Goal: Task Accomplishment & Management: Use online tool/utility

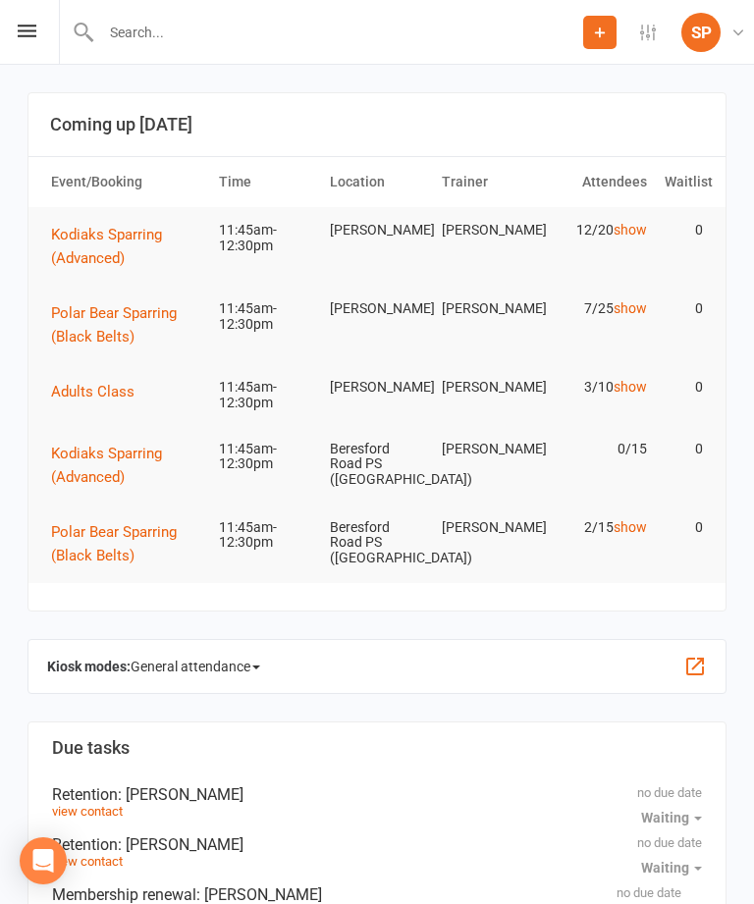
click at [29, 36] on icon at bounding box center [27, 31] width 19 height 13
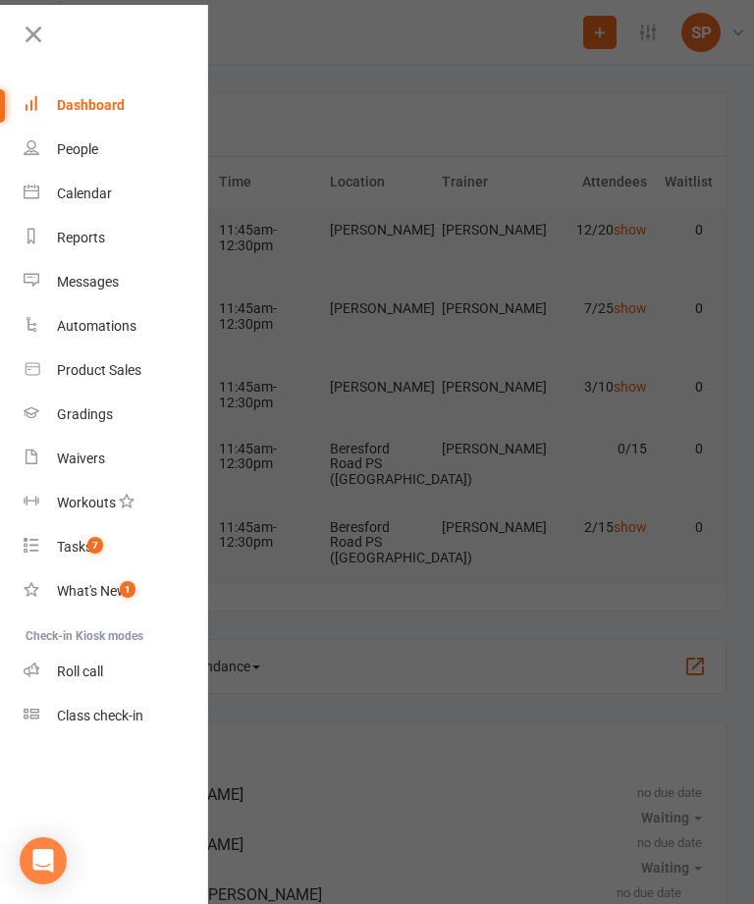
click at [137, 734] on link "Class check-in" at bounding box center [116, 716] width 185 height 44
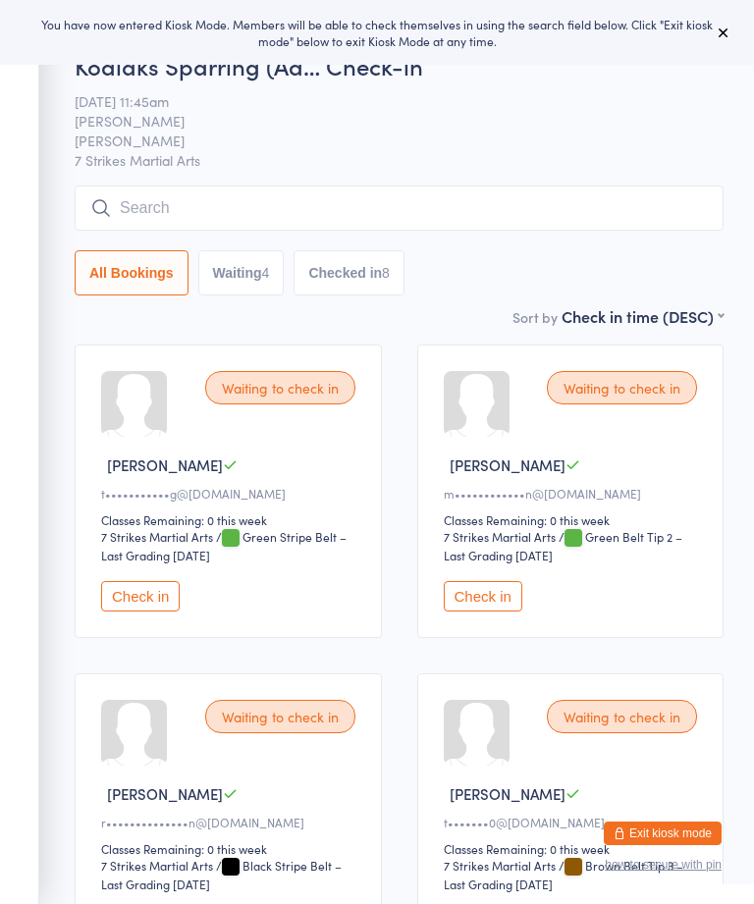
click at [719, 37] on icon at bounding box center [723, 33] width 16 height 16
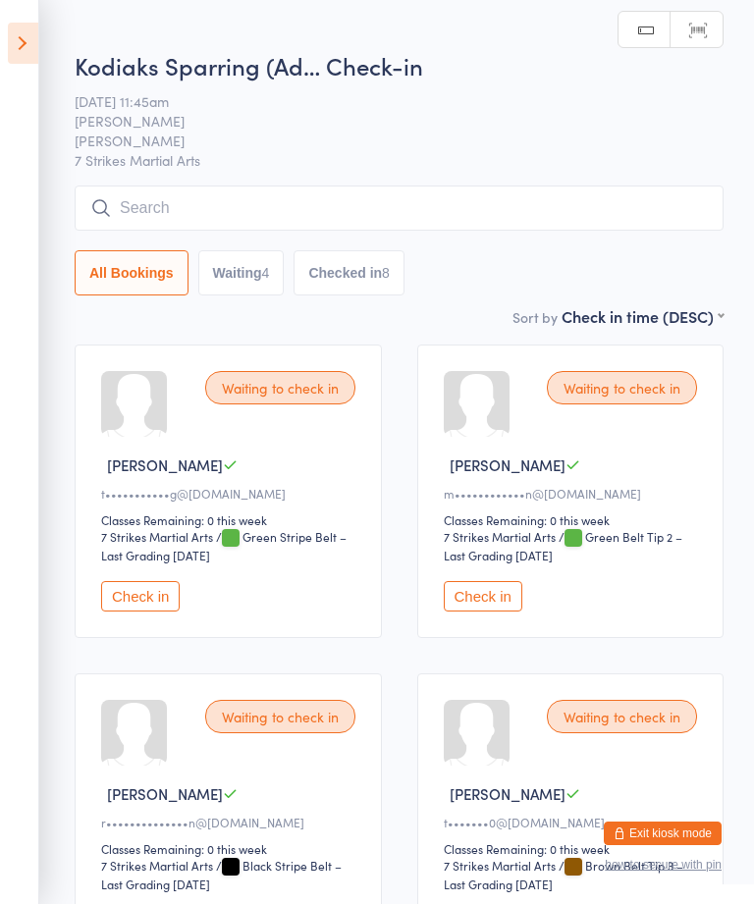
click at [30, 30] on icon at bounding box center [23, 43] width 30 height 41
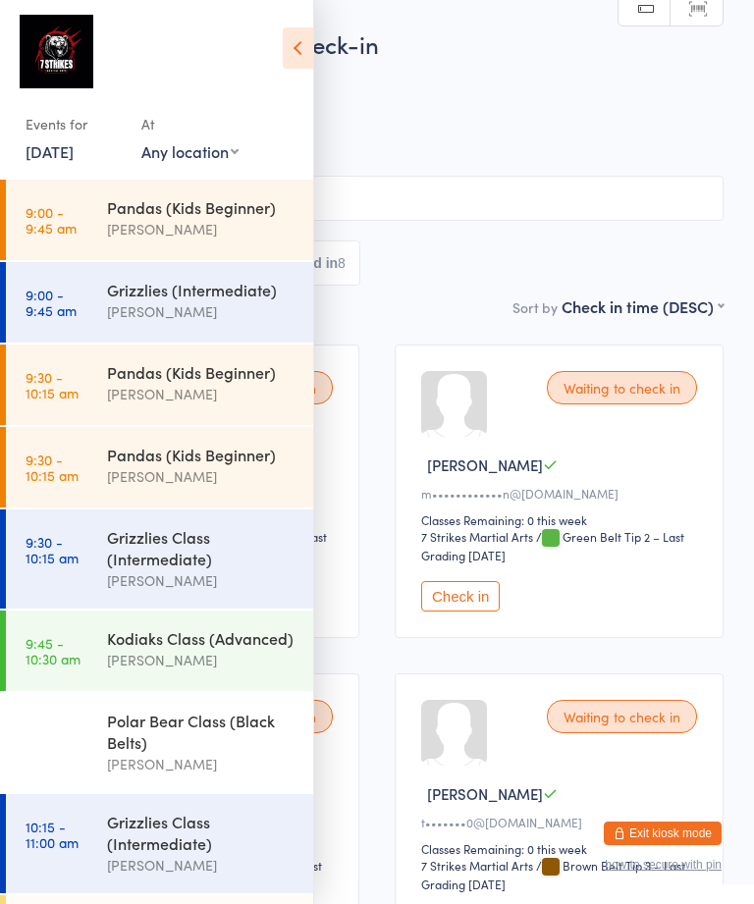
click at [194, 146] on select "Any location [GEOGRAPHIC_DATA] [GEOGRAPHIC_DATA][PERSON_NAME] [GEOGRAPHIC_DATA]…" at bounding box center [189, 151] width 97 height 22
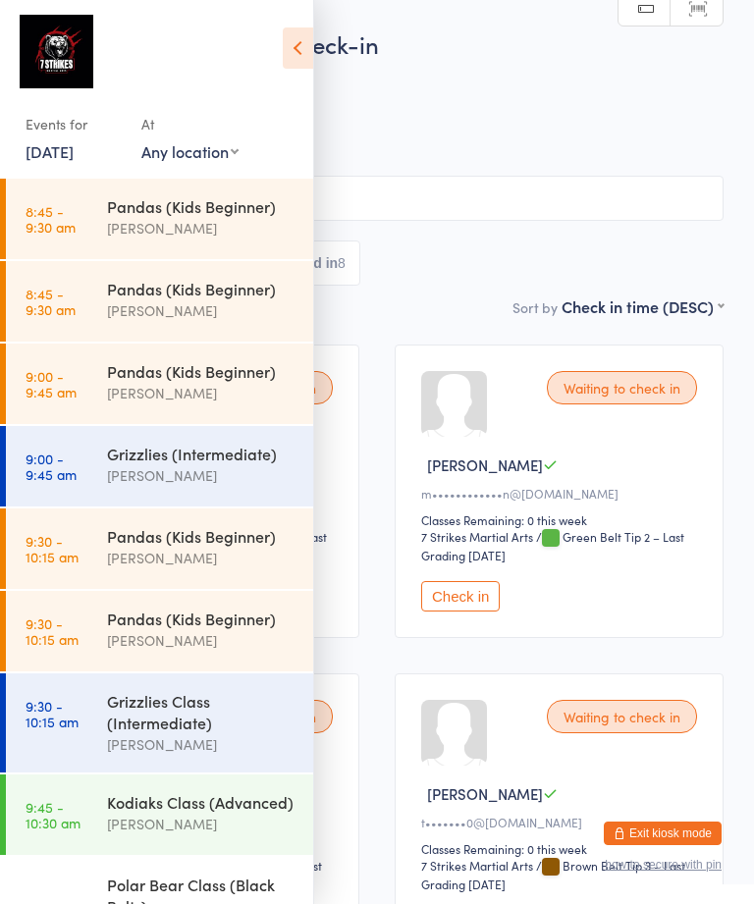
click at [209, 156] on select "Any location Wentworthville Community Centre Glendenning PS Kings Langley PS Be…" at bounding box center [189, 151] width 97 height 22
select select "3"
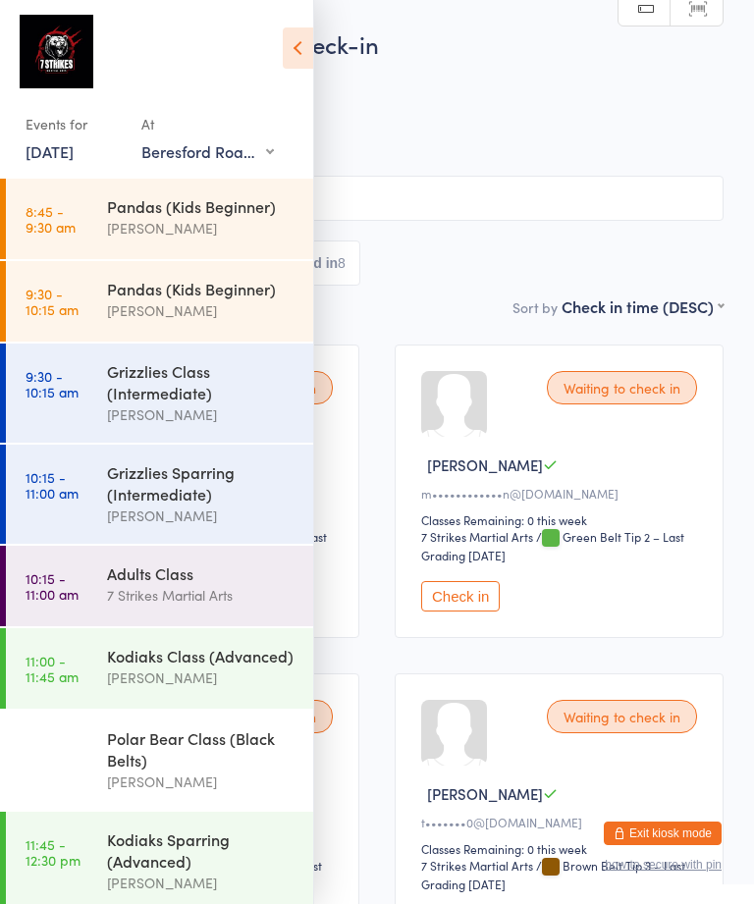
click at [276, 38] on div "Events for 13 Sep, 2025 13 Sep, 2025 September 2025 Sun Mon Tue Wed Thu Fri Sat…" at bounding box center [156, 92] width 313 height 185
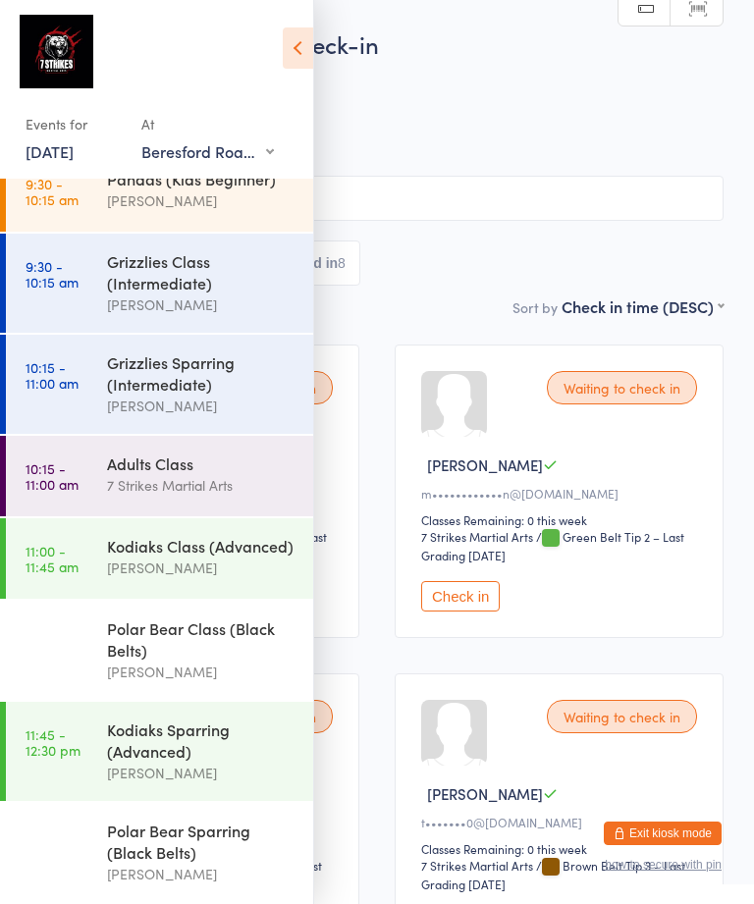
scroll to position [130, 0]
click at [193, 648] on div "Polar Bear Class (Black Belts)" at bounding box center [201, 638] width 189 height 43
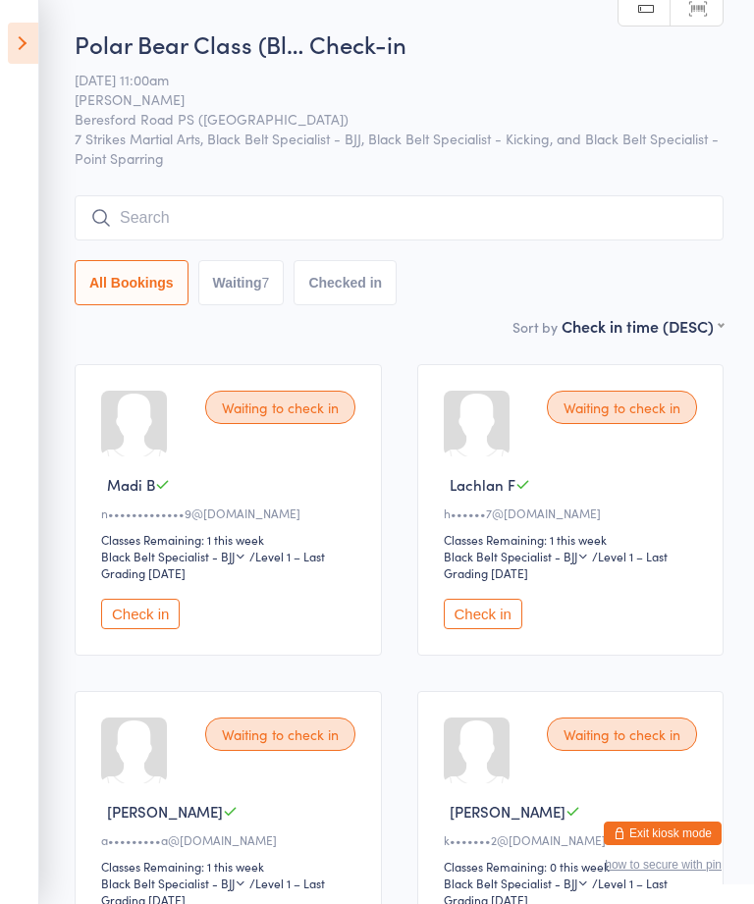
click at [12, 47] on icon at bounding box center [23, 43] width 30 height 41
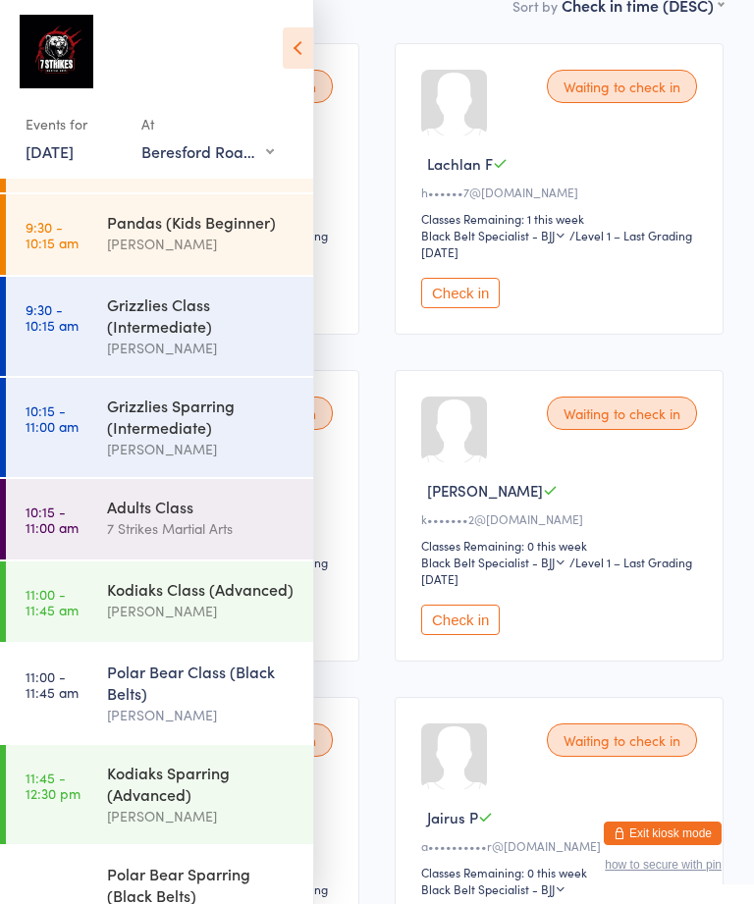
scroll to position [338, 0]
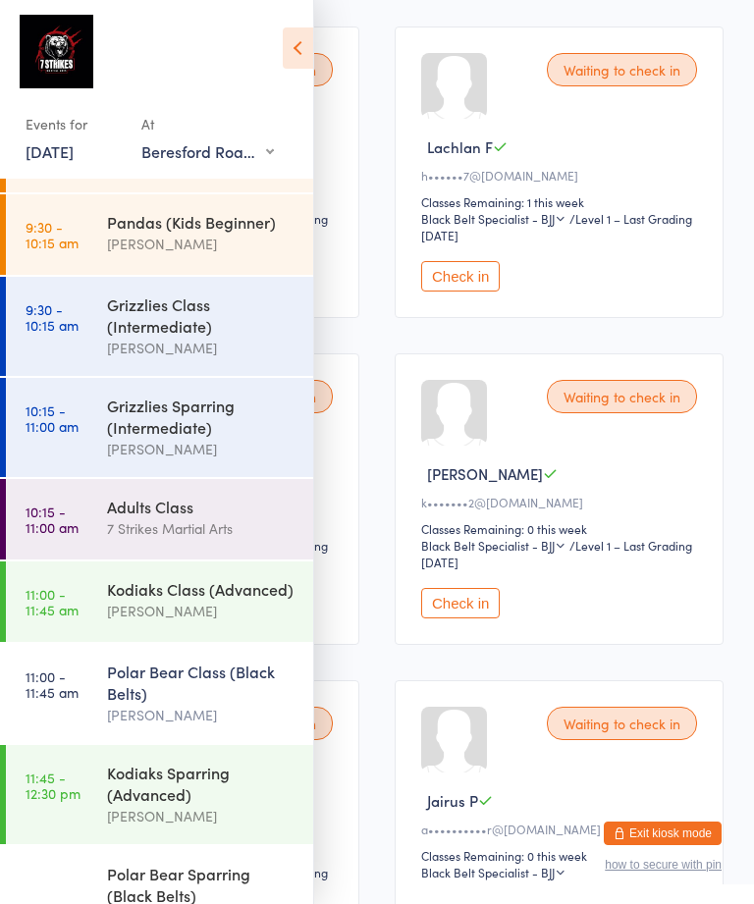
click at [170, 795] on div "Kodiaks Sparring (Advanced)" at bounding box center [201, 783] width 189 height 43
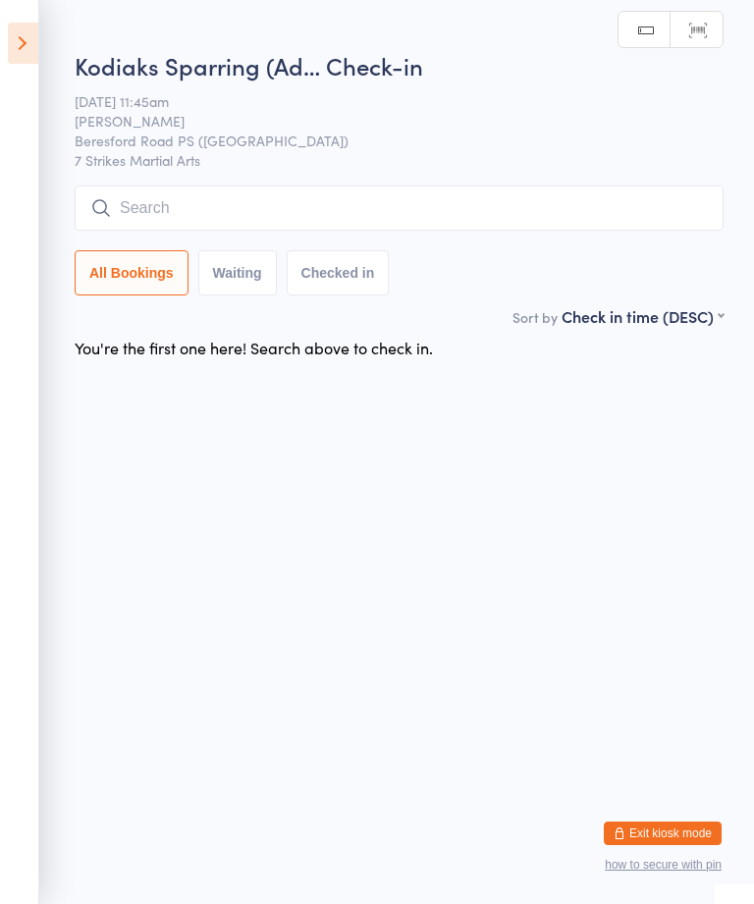
click at [426, 215] on input "search" at bounding box center [399, 207] width 649 height 45
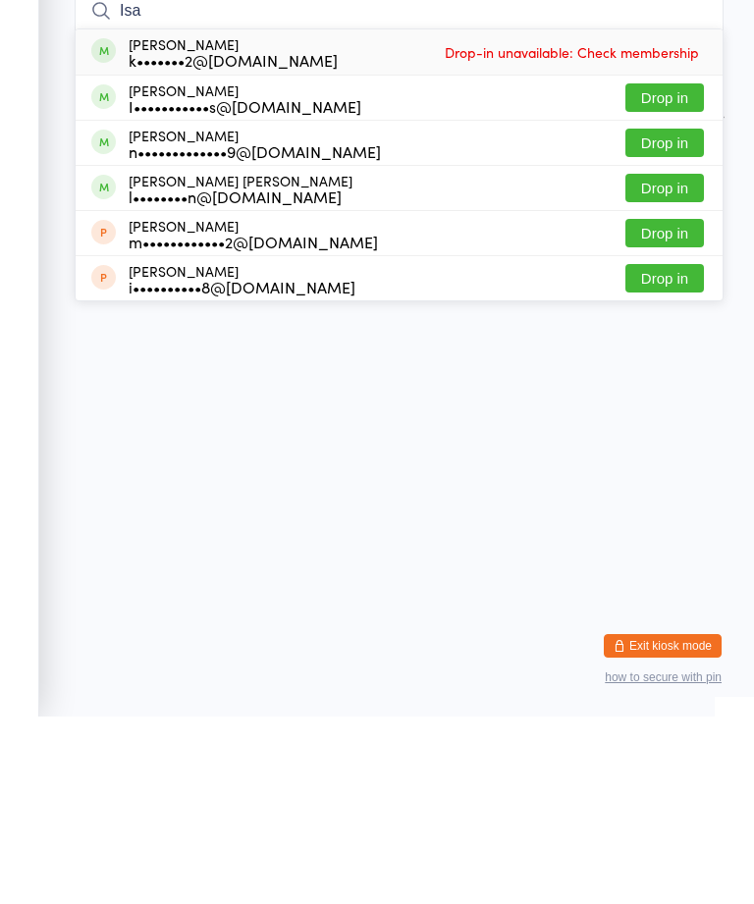
type input "Isa"
click at [662, 316] on button "Drop in" at bounding box center [664, 330] width 79 height 28
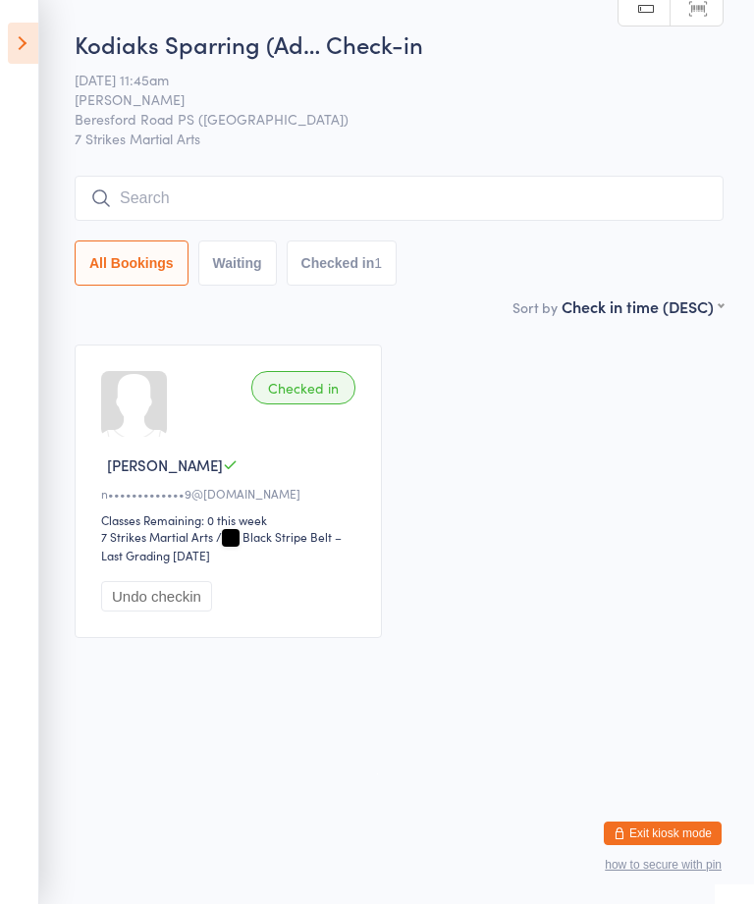
click at [254, 196] on input "search" at bounding box center [399, 198] width 649 height 45
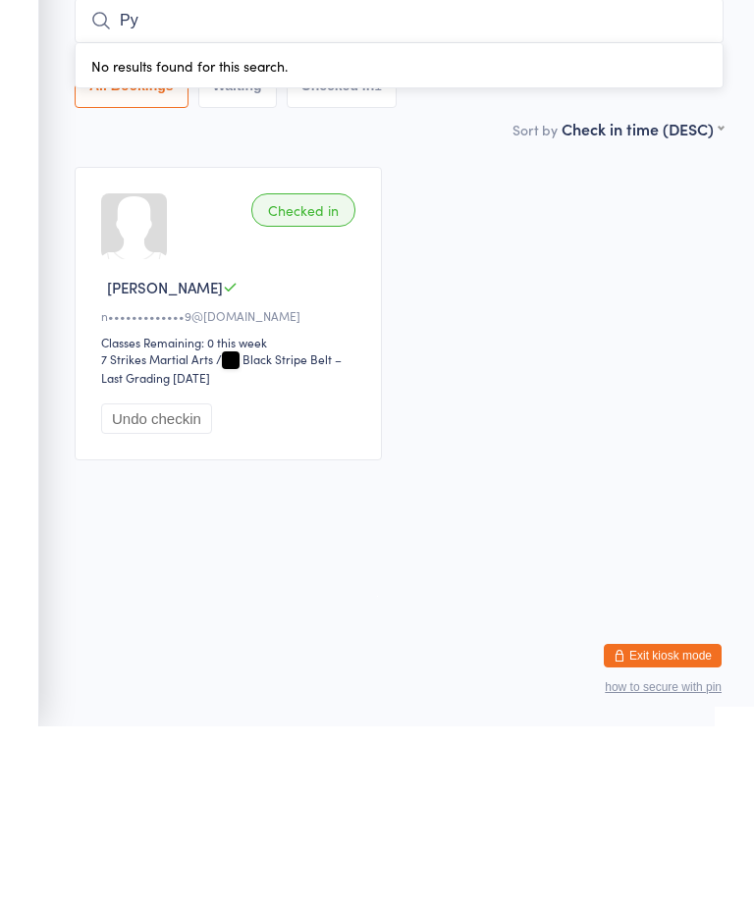
type input "P"
type input "M"
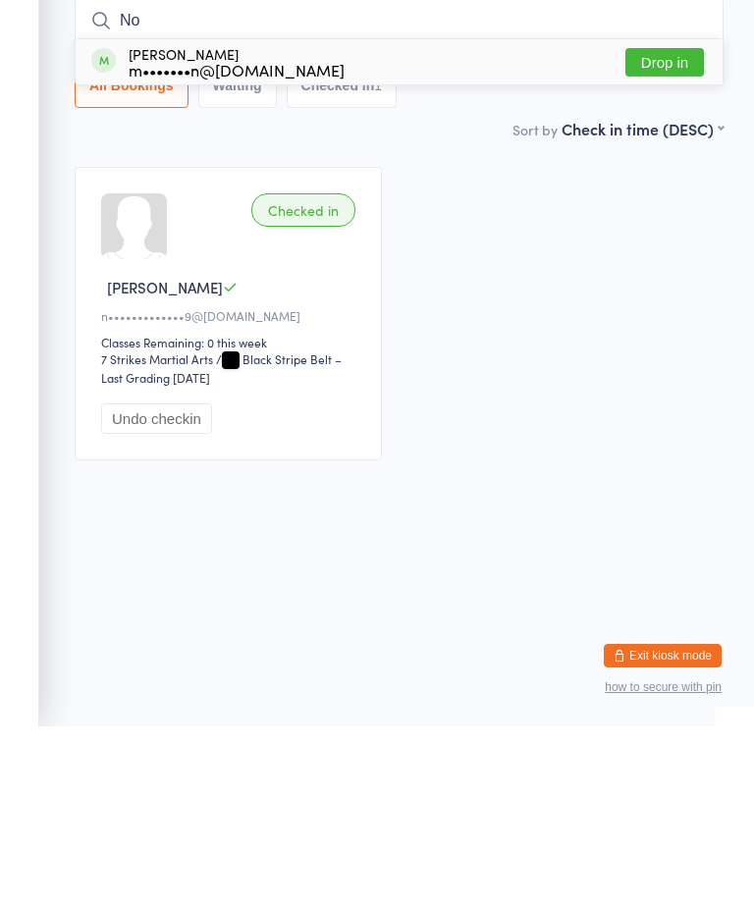
type input "N"
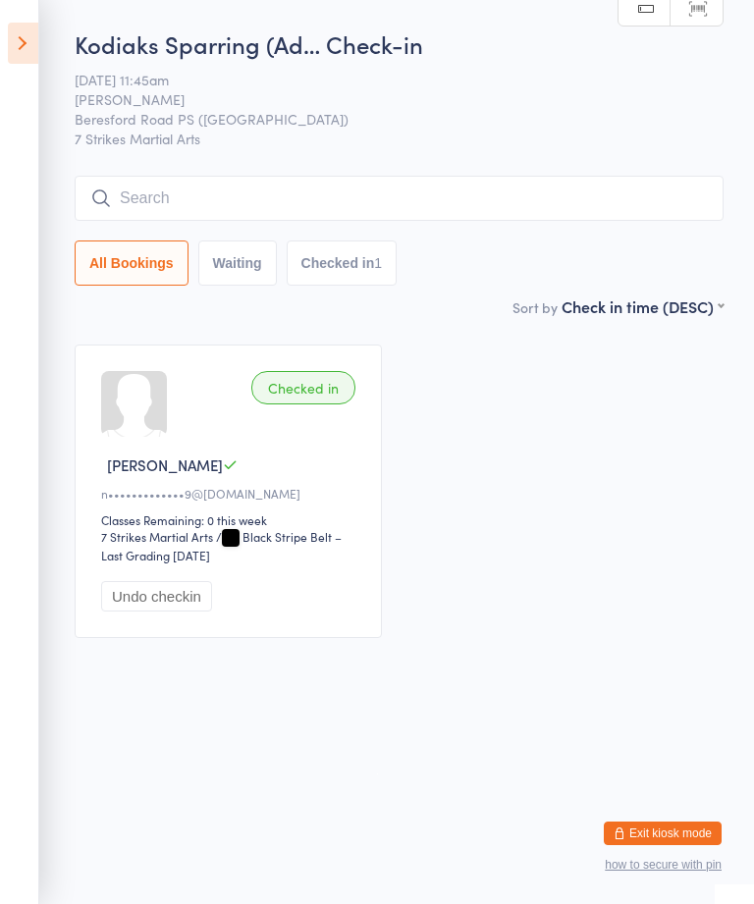
click at [36, 47] on icon at bounding box center [23, 43] width 30 height 41
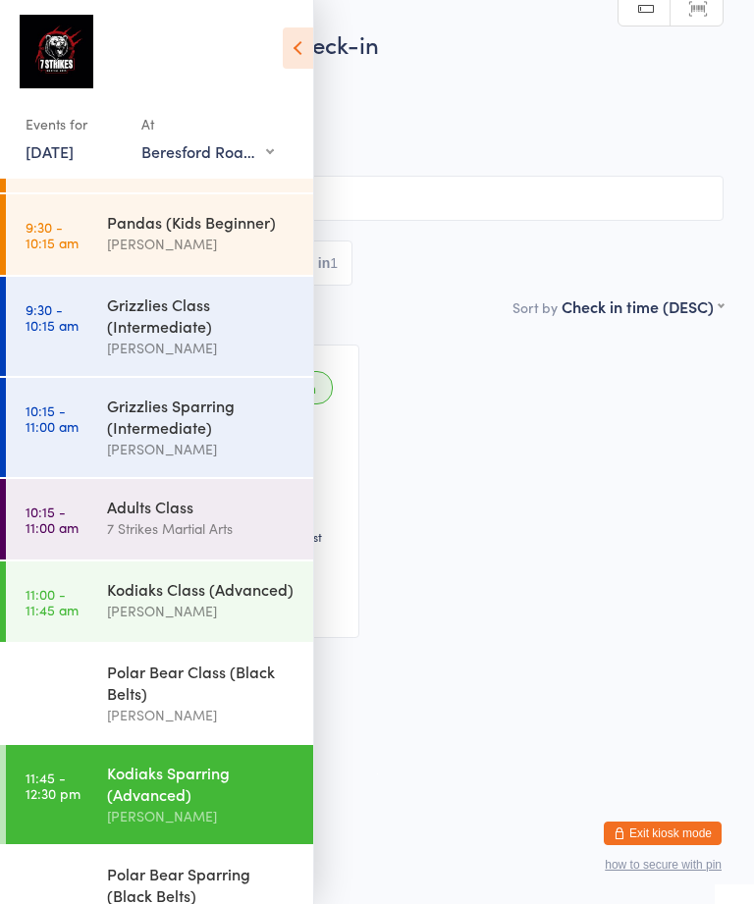
click at [231, 600] on div "Kodiaks Class (Advanced)" at bounding box center [201, 589] width 189 height 22
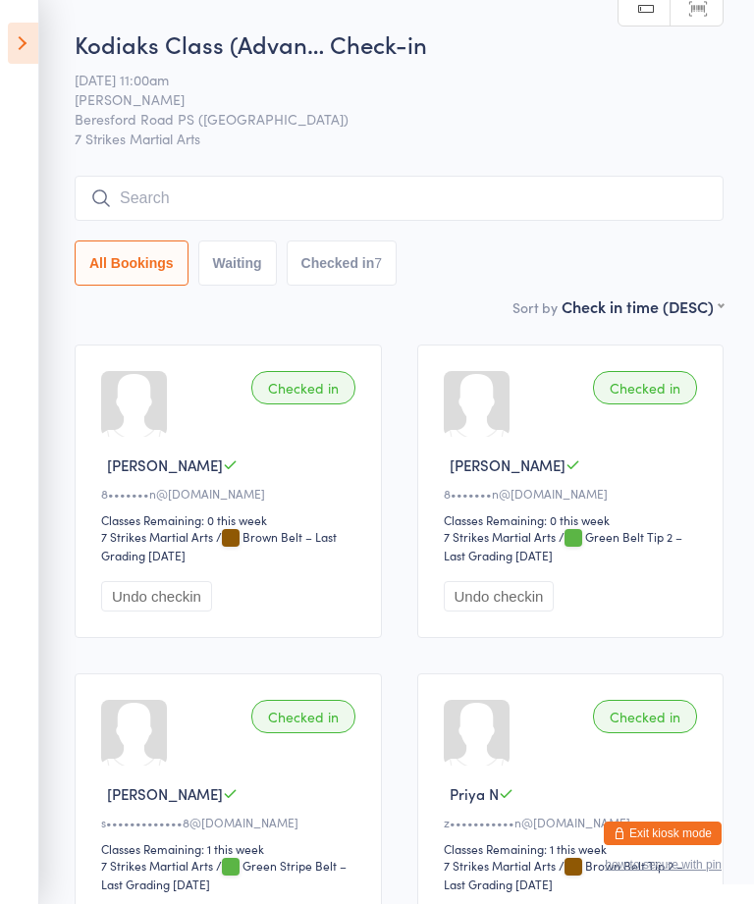
click at [21, 50] on icon at bounding box center [23, 43] width 30 height 41
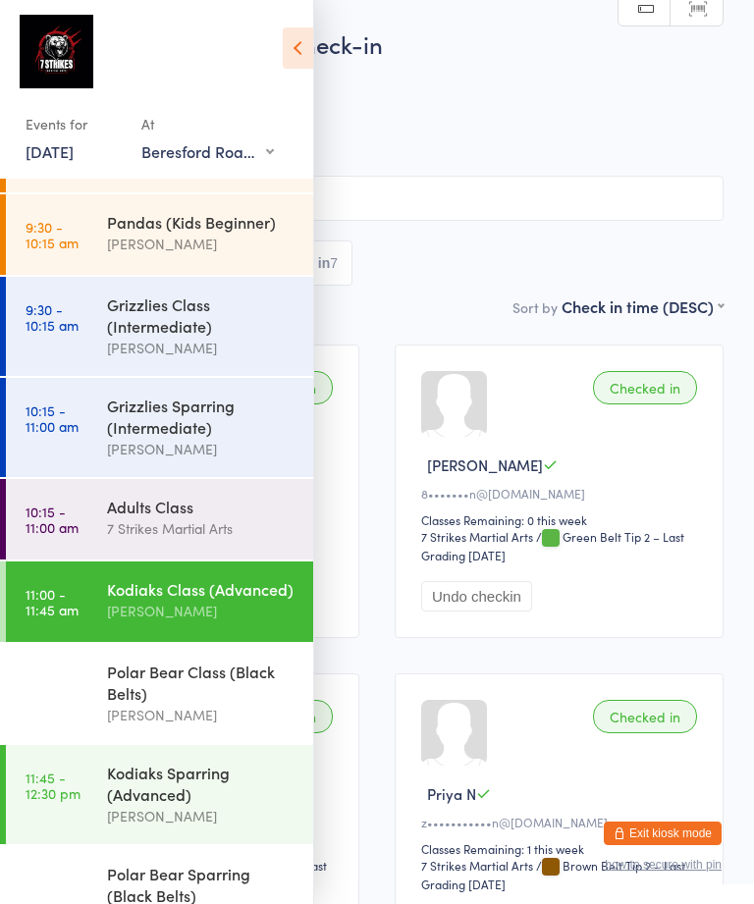
click at [226, 676] on div "Polar Bear Class (Black Belts)" at bounding box center [201, 682] width 189 height 43
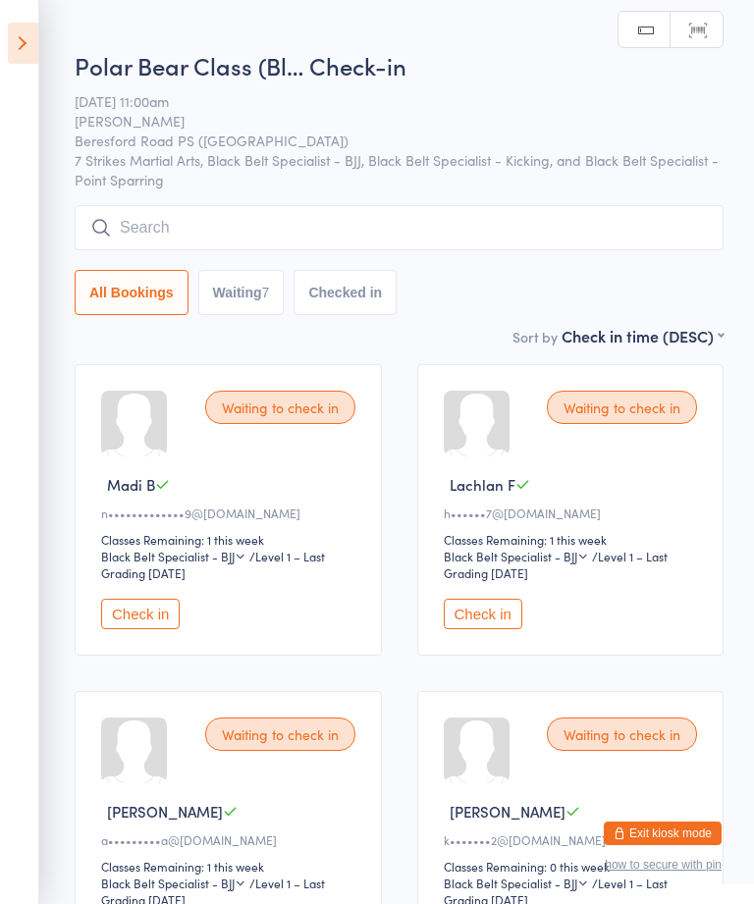
click at [23, 40] on icon at bounding box center [23, 43] width 30 height 41
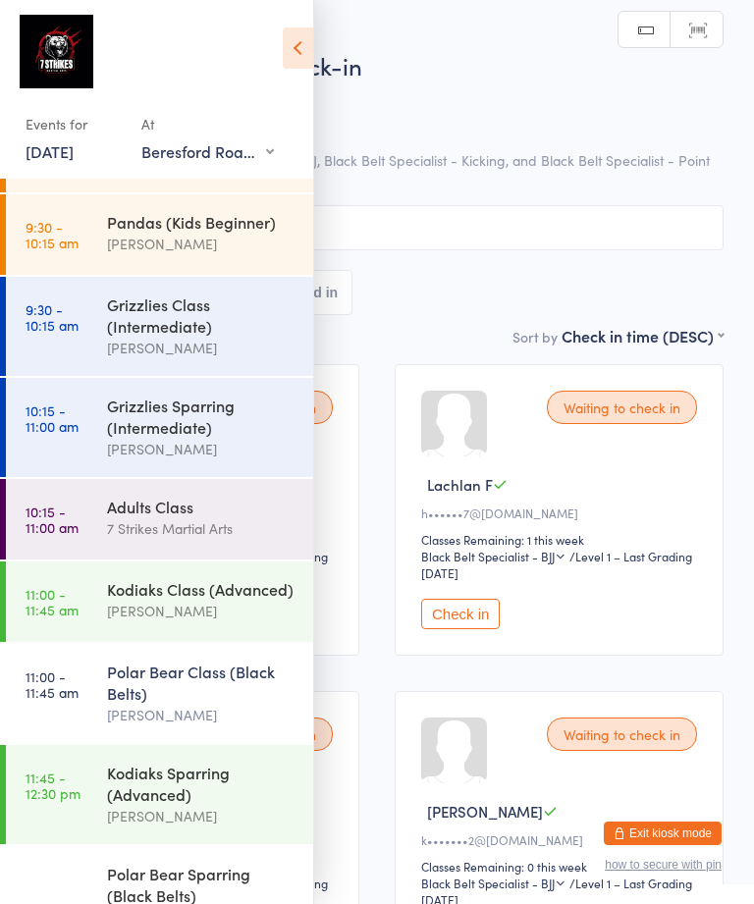
click at [231, 805] on div "Kodiaks Sparring (Advanced)" at bounding box center [201, 783] width 189 height 43
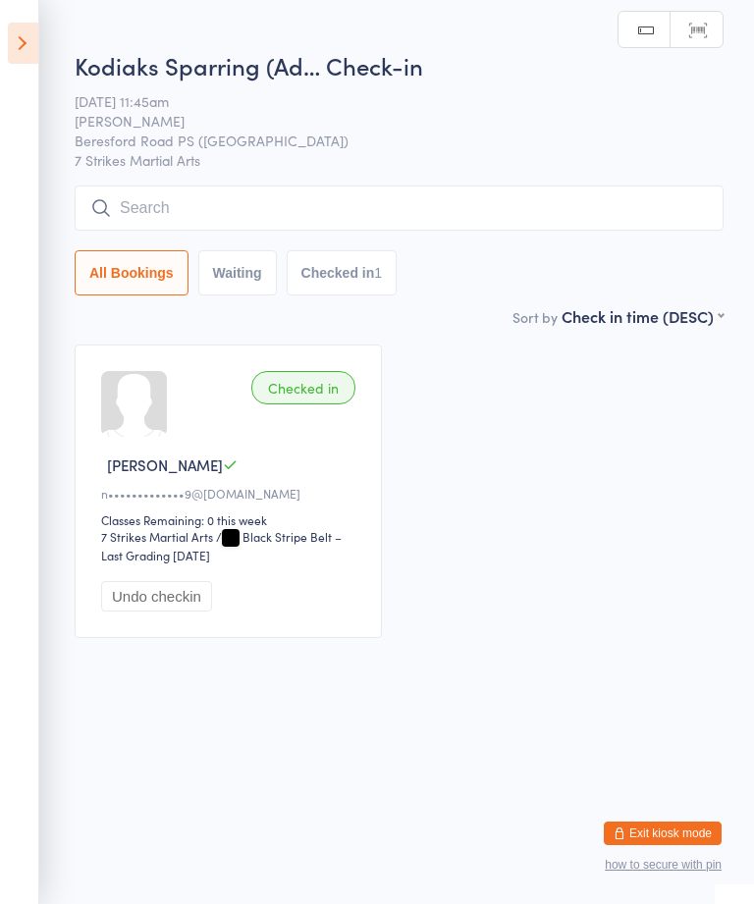
click at [423, 195] on input "search" at bounding box center [399, 207] width 649 height 45
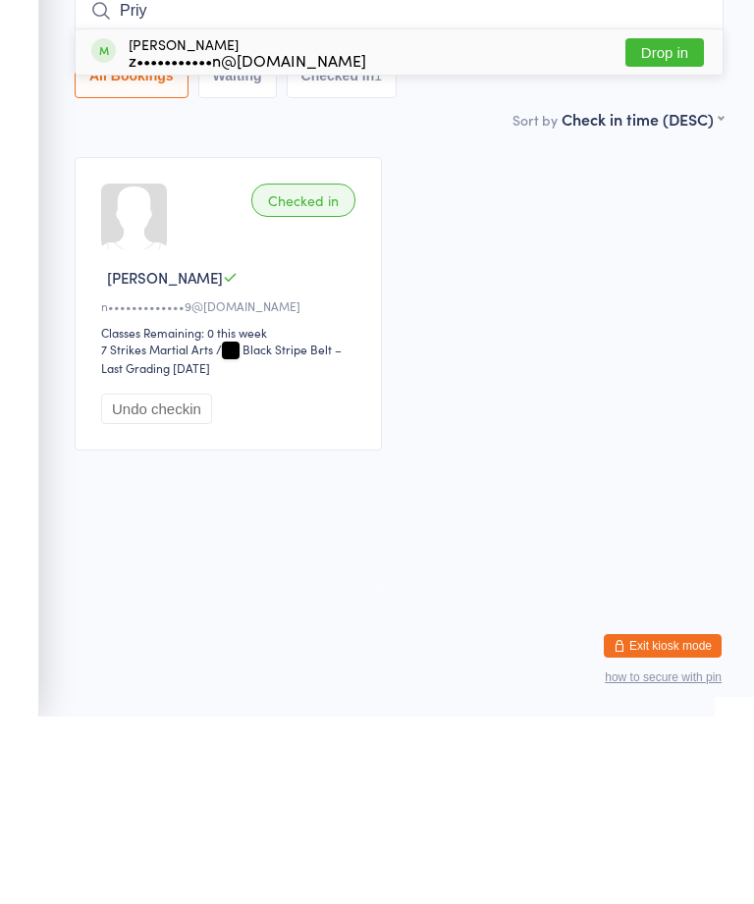
type input "Priy"
click at [686, 226] on button "Drop in" at bounding box center [664, 240] width 79 height 28
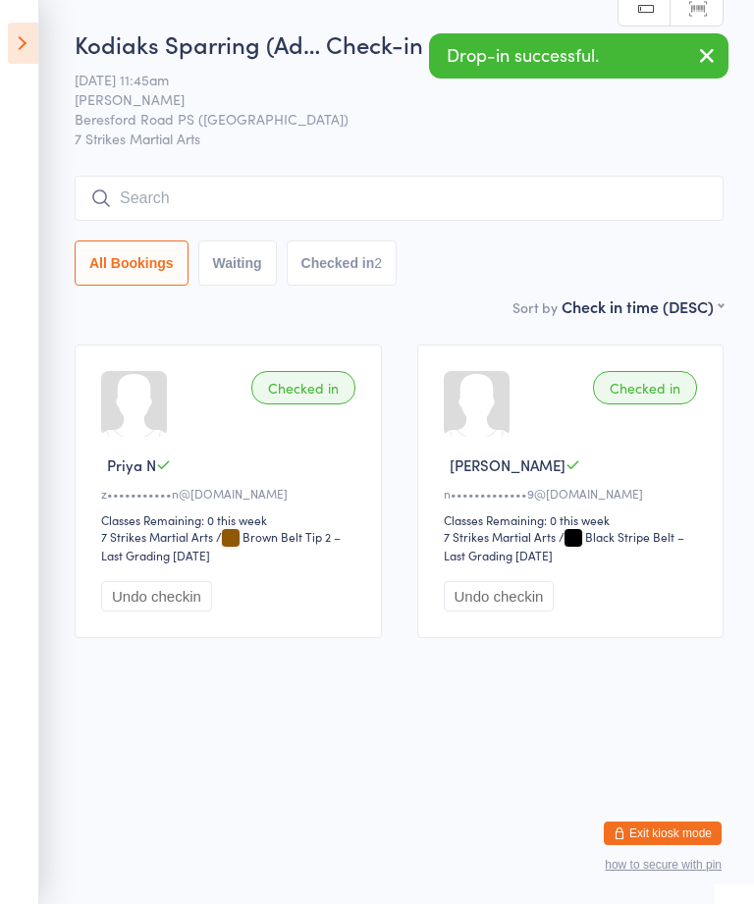
click at [26, 51] on icon at bounding box center [23, 43] width 30 height 41
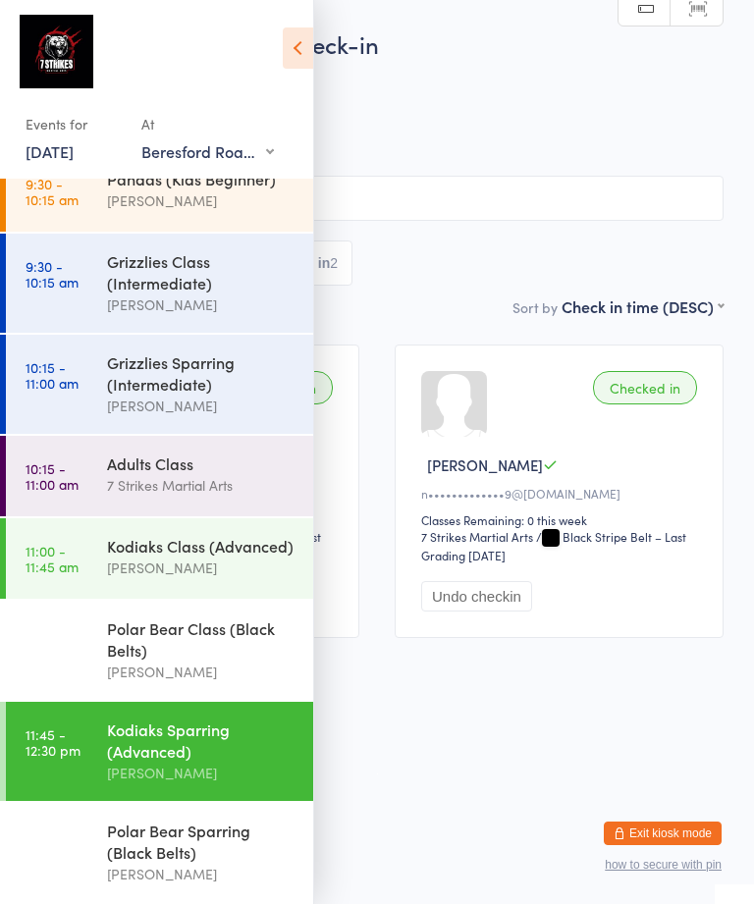
scroll to position [130, 0]
click at [137, 839] on div "Polar Bear Sparring (Black Belts)" at bounding box center [201, 841] width 189 height 43
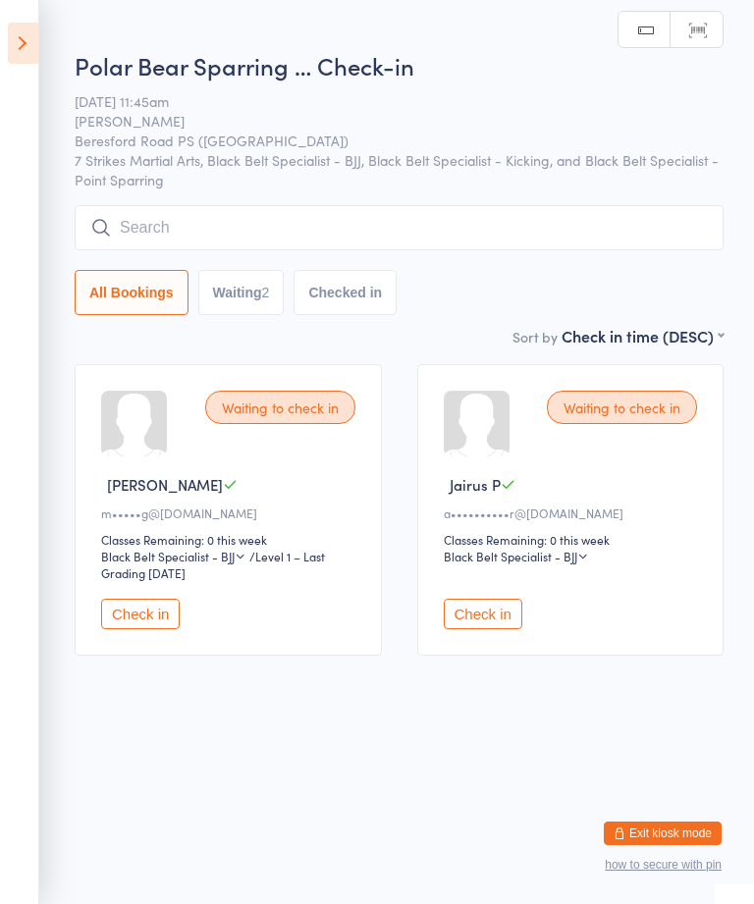
click at [503, 603] on div "Check in" at bounding box center [574, 605] width 260 height 47
click at [498, 629] on button "Check in" at bounding box center [483, 614] width 79 height 30
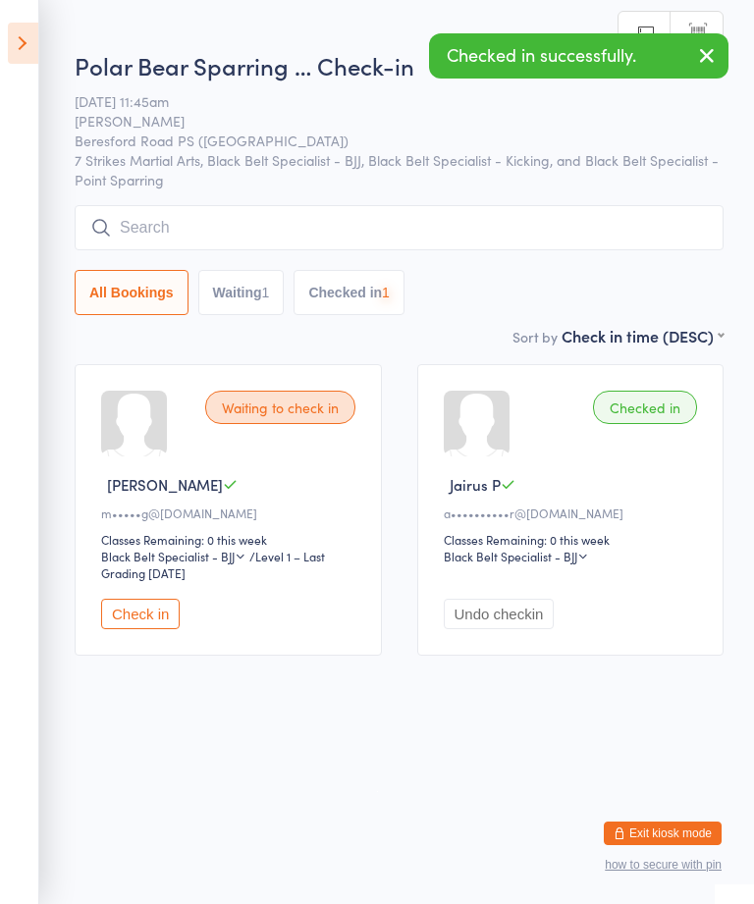
click at [140, 629] on button "Check in" at bounding box center [140, 614] width 79 height 30
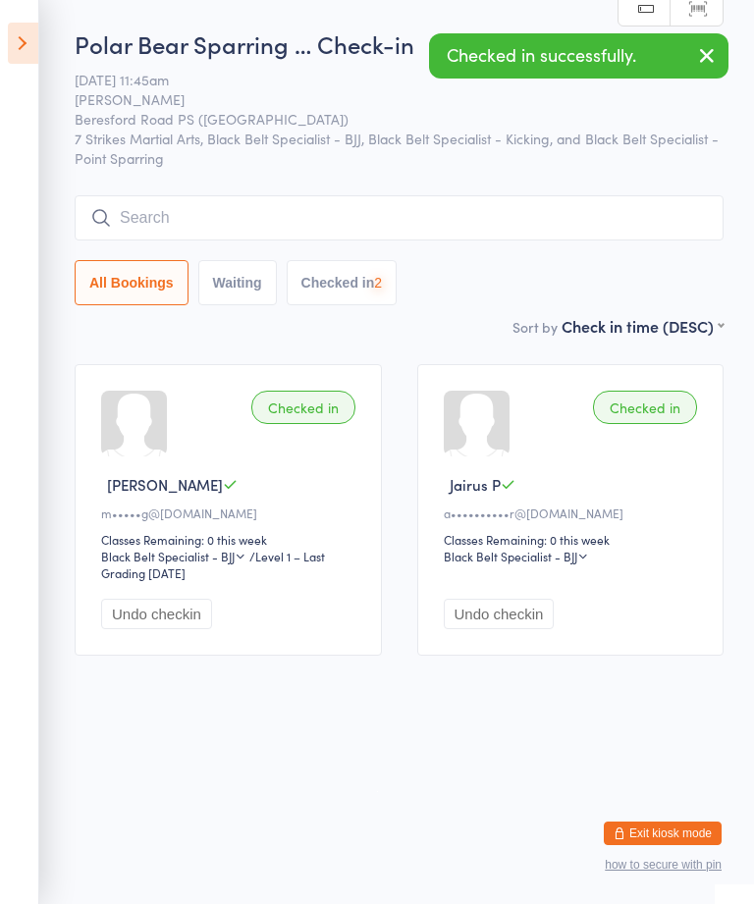
click at [490, 212] on input "search" at bounding box center [399, 217] width 649 height 45
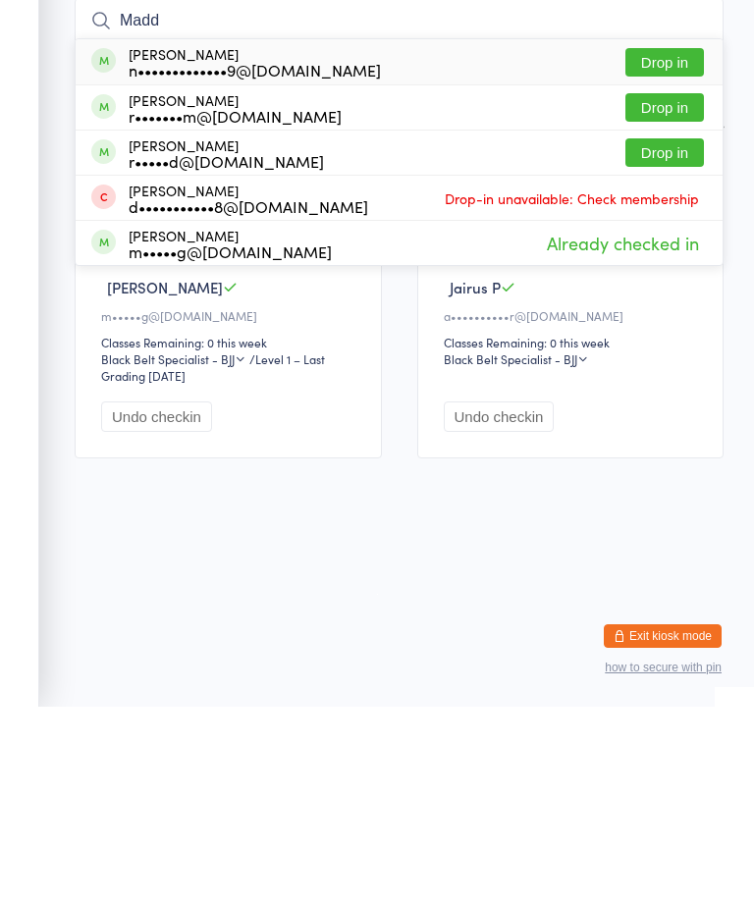
type input "Madd"
click at [682, 245] on button "Drop in" at bounding box center [664, 259] width 79 height 28
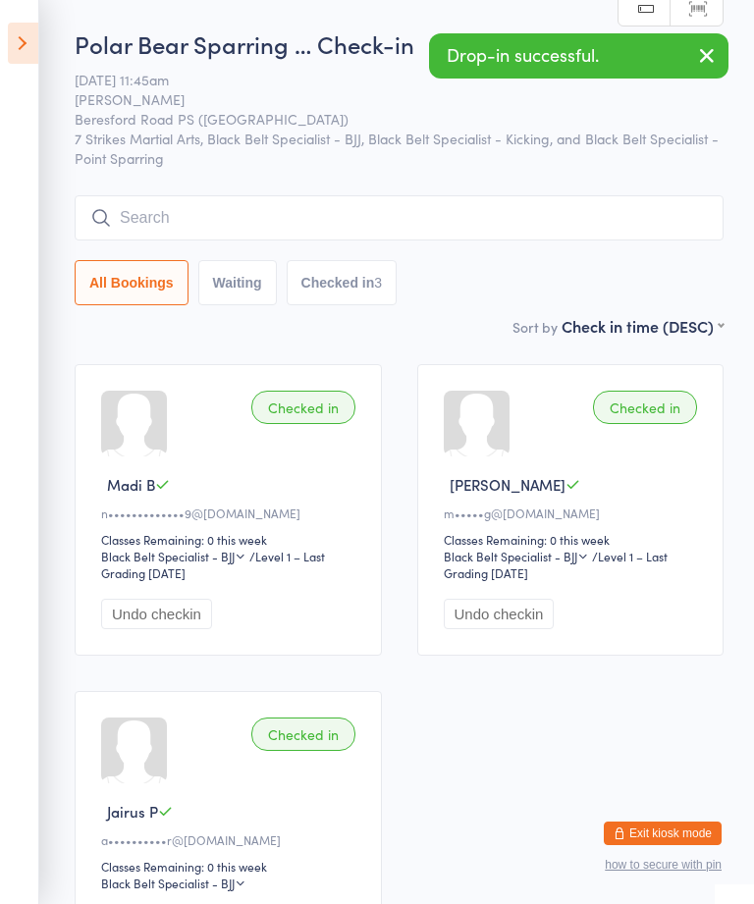
click at [518, 205] on input "search" at bounding box center [399, 217] width 649 height 45
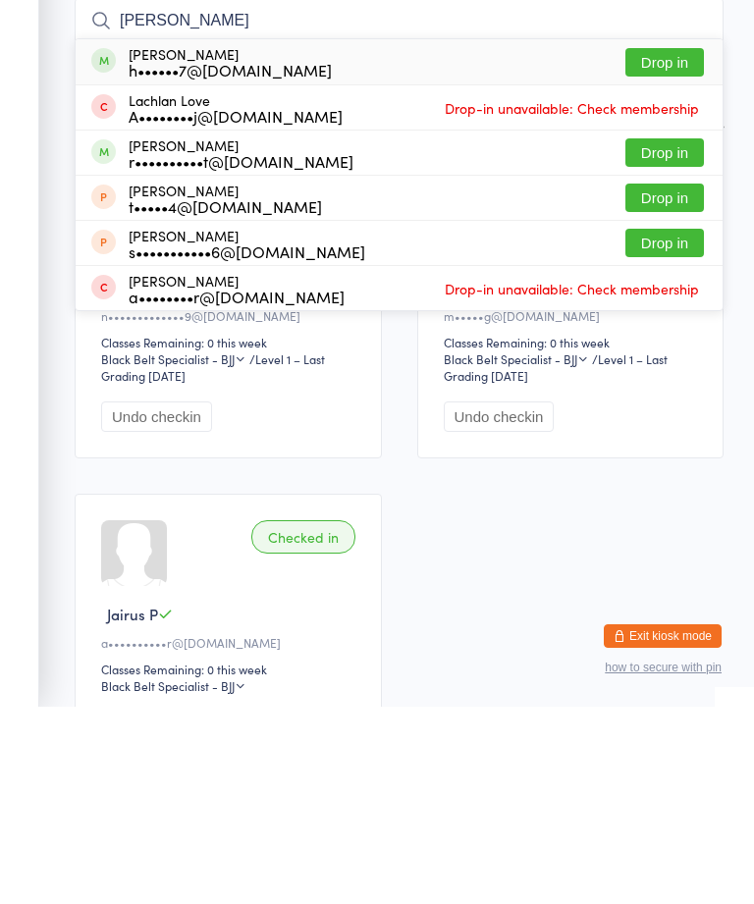
type input "Lach"
click at [674, 245] on button "Drop in" at bounding box center [664, 259] width 79 height 28
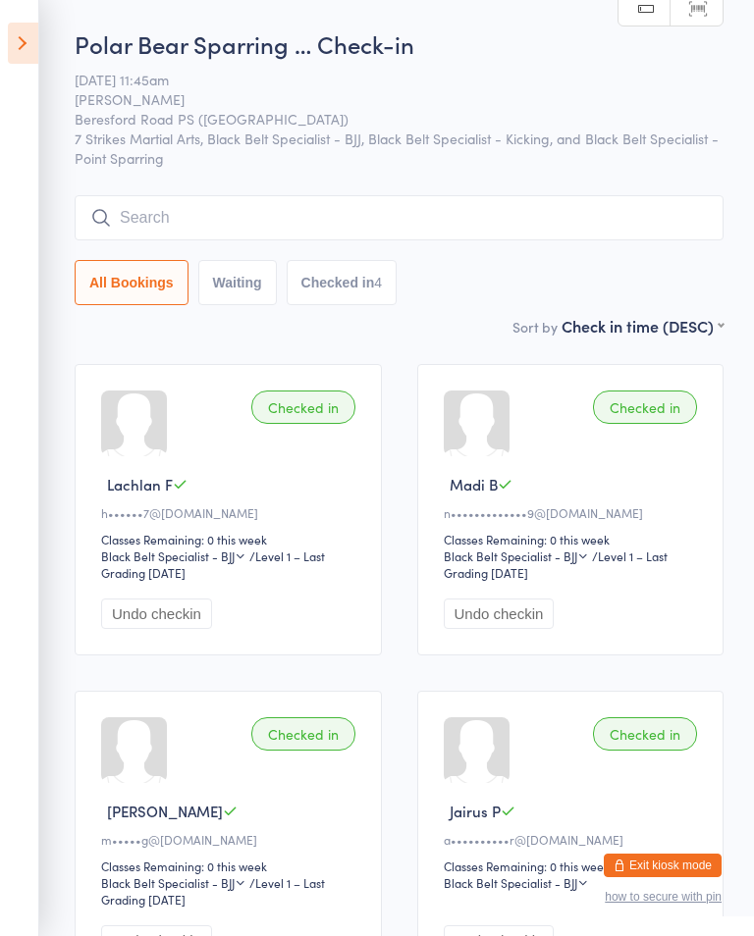
click at [308, 232] on input "search" at bounding box center [399, 217] width 649 height 45
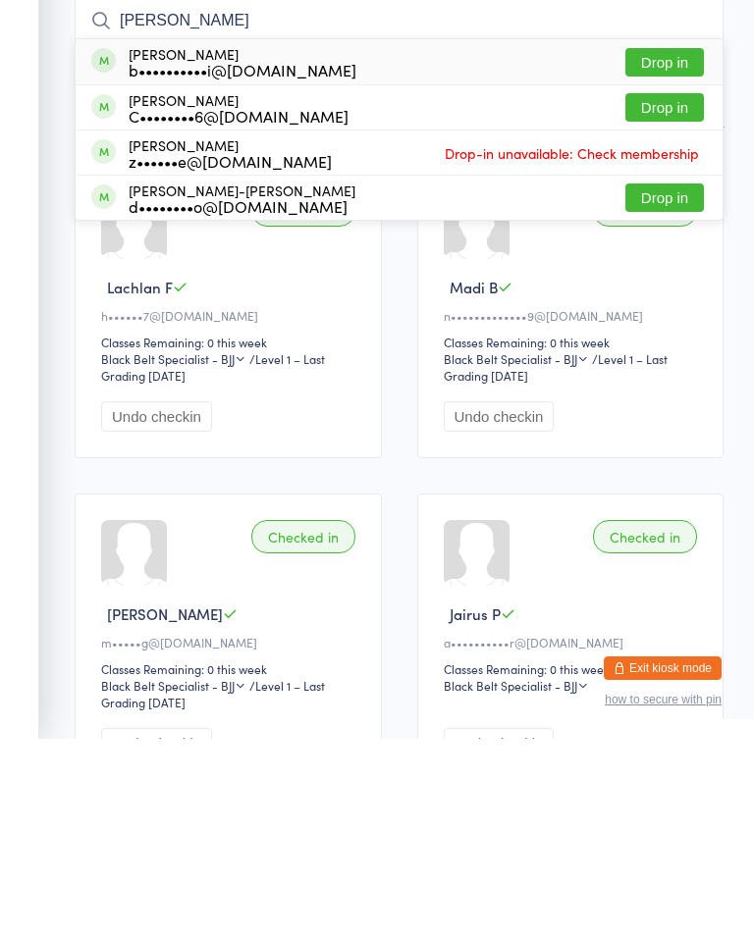
type input "Eli"
click at [678, 291] on button "Drop in" at bounding box center [664, 305] width 79 height 28
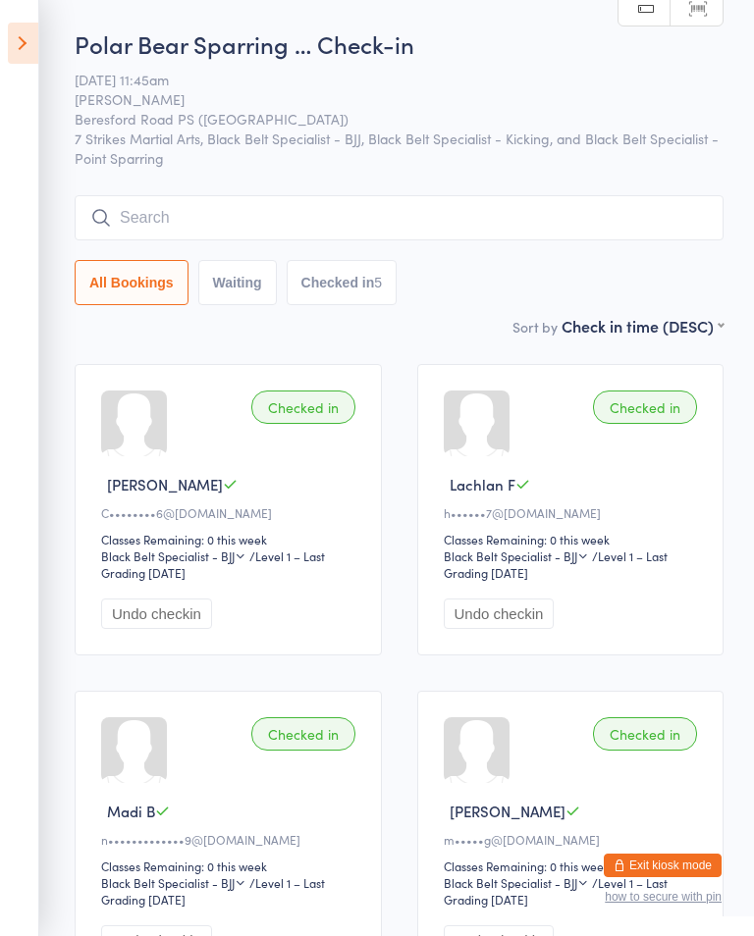
click at [23, 45] on icon at bounding box center [23, 43] width 30 height 41
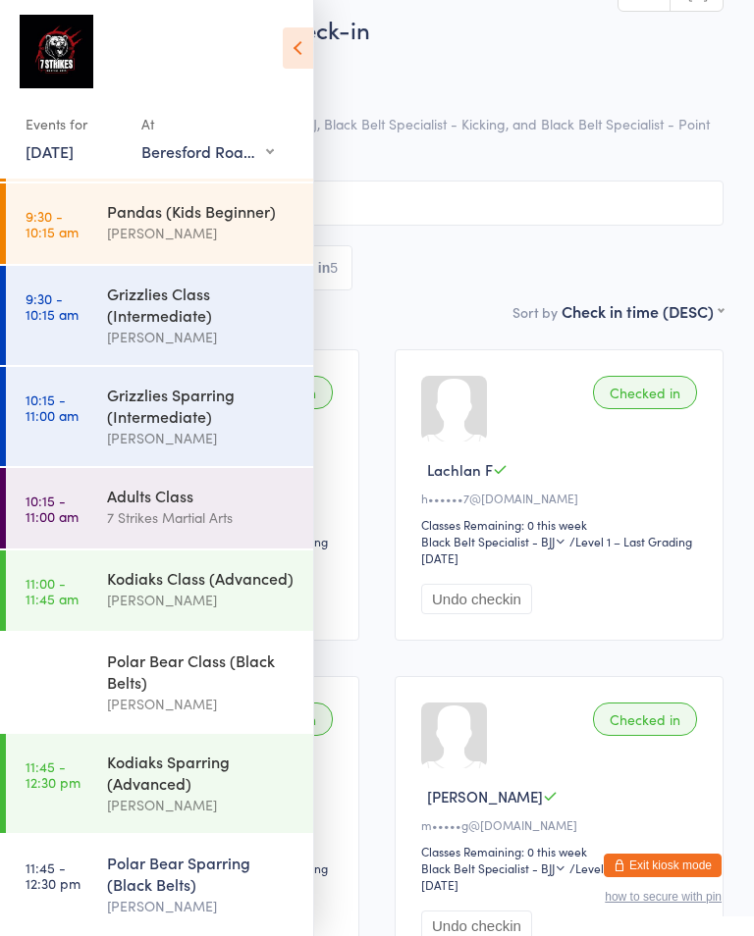
scroll to position [67, 0]
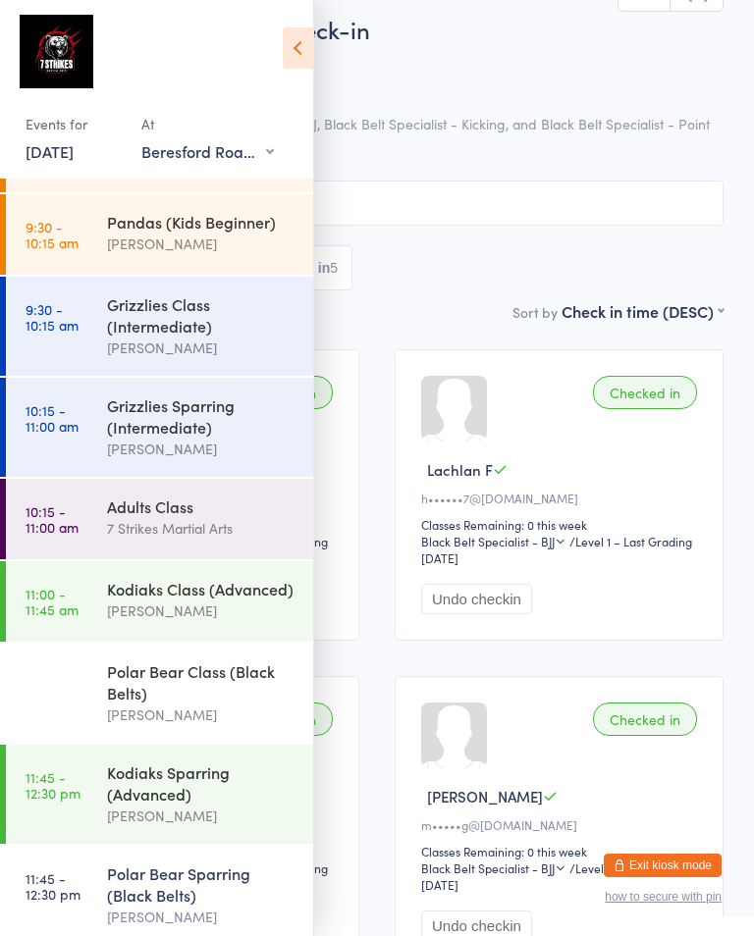
click at [173, 538] on div "7 Strikes Martial Arts" at bounding box center [201, 528] width 189 height 23
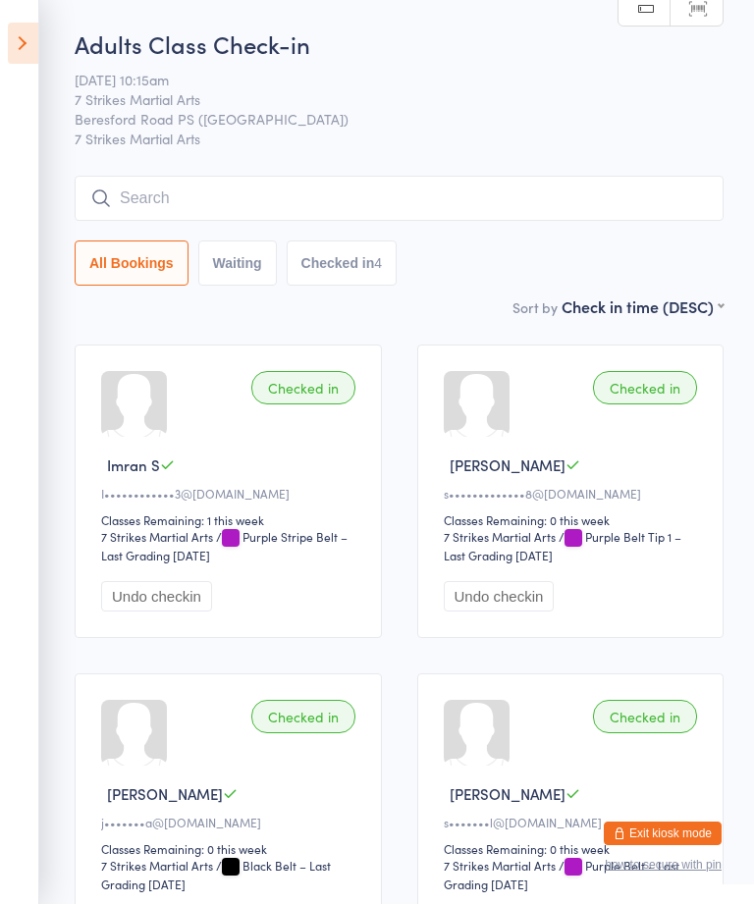
click at [15, 48] on icon at bounding box center [23, 43] width 30 height 41
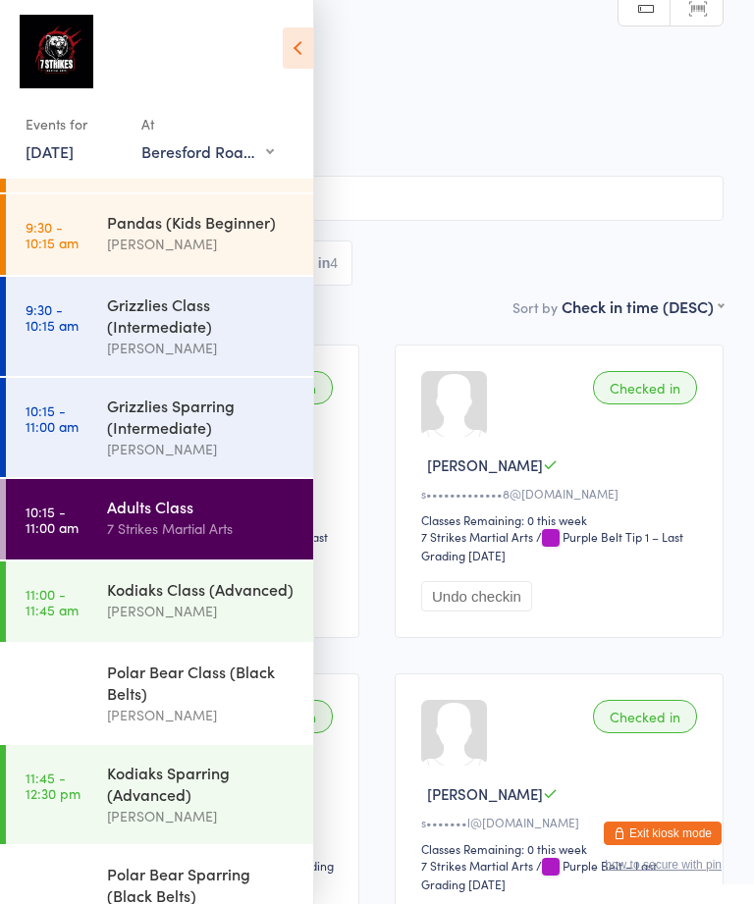
click at [57, 59] on img at bounding box center [57, 52] width 74 height 74
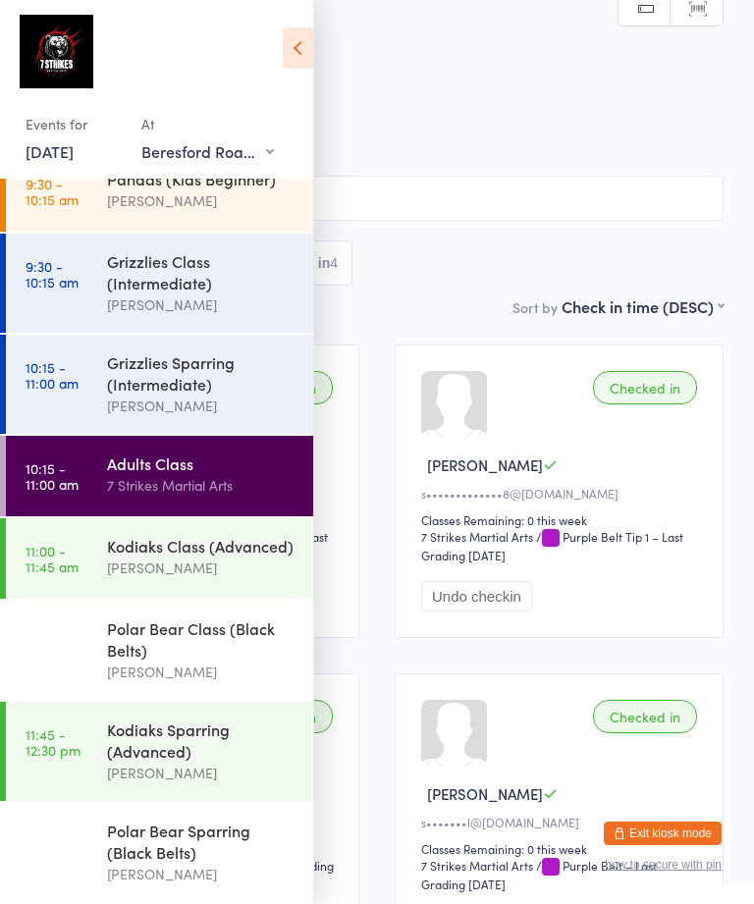
scroll to position [130, 0]
click at [312, 59] on icon at bounding box center [298, 47] width 30 height 41
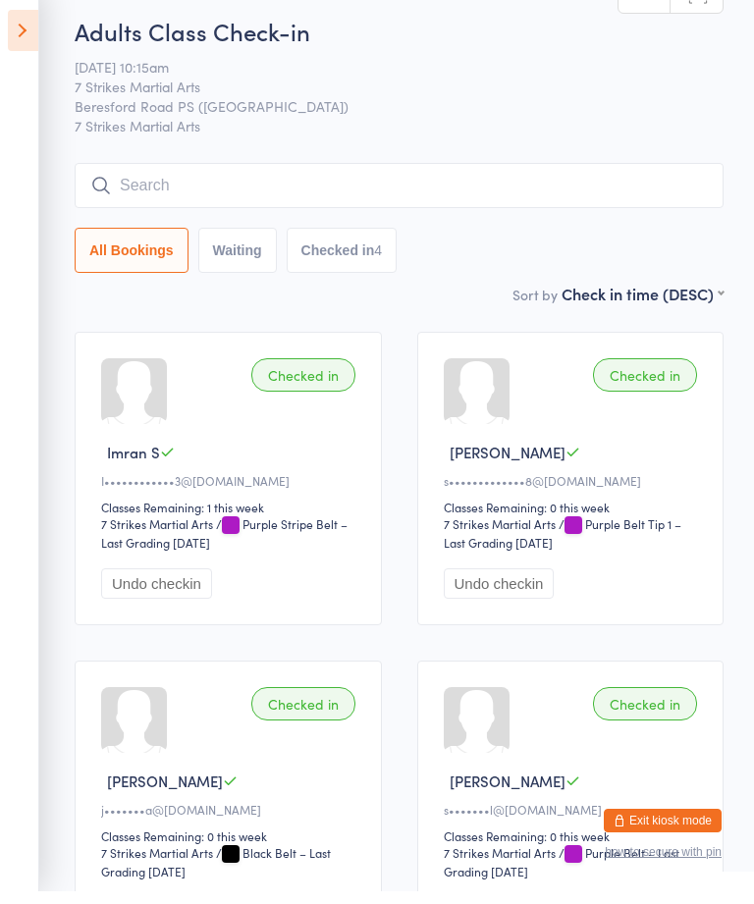
scroll to position [169, 0]
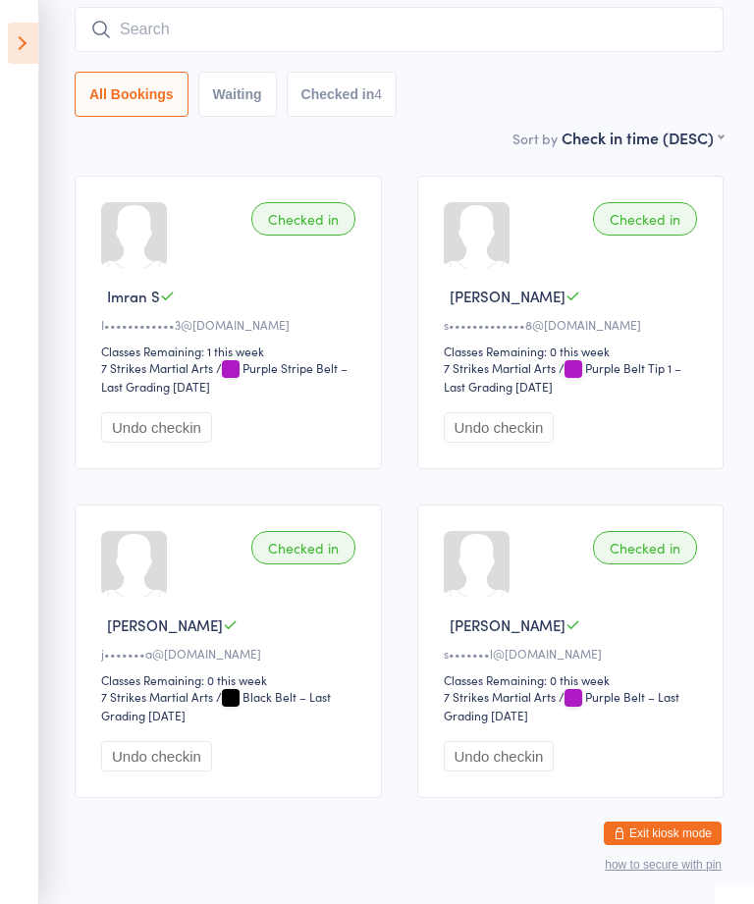
click at [22, 62] on icon at bounding box center [23, 43] width 30 height 41
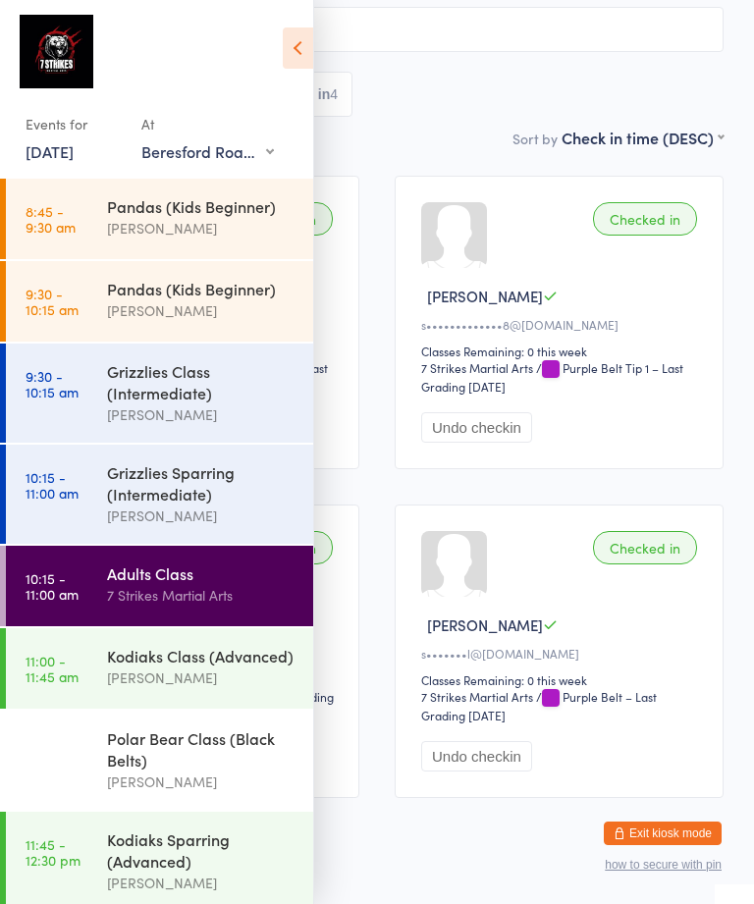
scroll to position [0, 0]
click at [192, 434] on div "Grizzlies Class (Intermediate) Sarah Pasfield" at bounding box center [210, 393] width 206 height 99
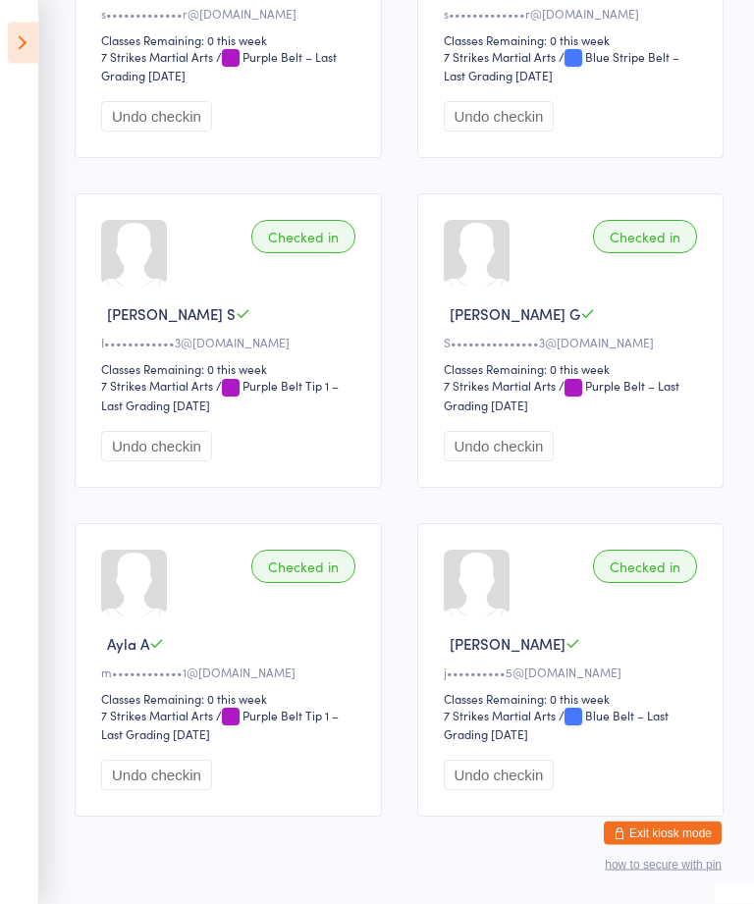
scroll to position [841, 0]
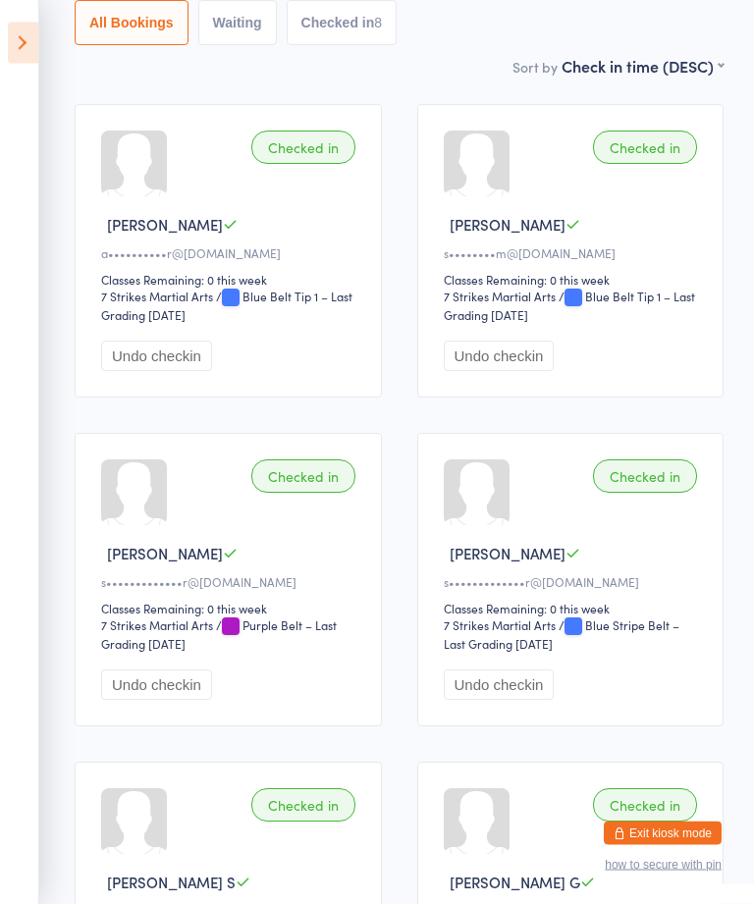
click at [652, 611] on div "Checked in Charlee S s•••••••••••••r@live.com.au Classes Remaining: 0 this week…" at bounding box center [570, 580] width 307 height 293
click at [587, 616] on div "Classes Remaining: 0 this week" at bounding box center [574, 608] width 260 height 17
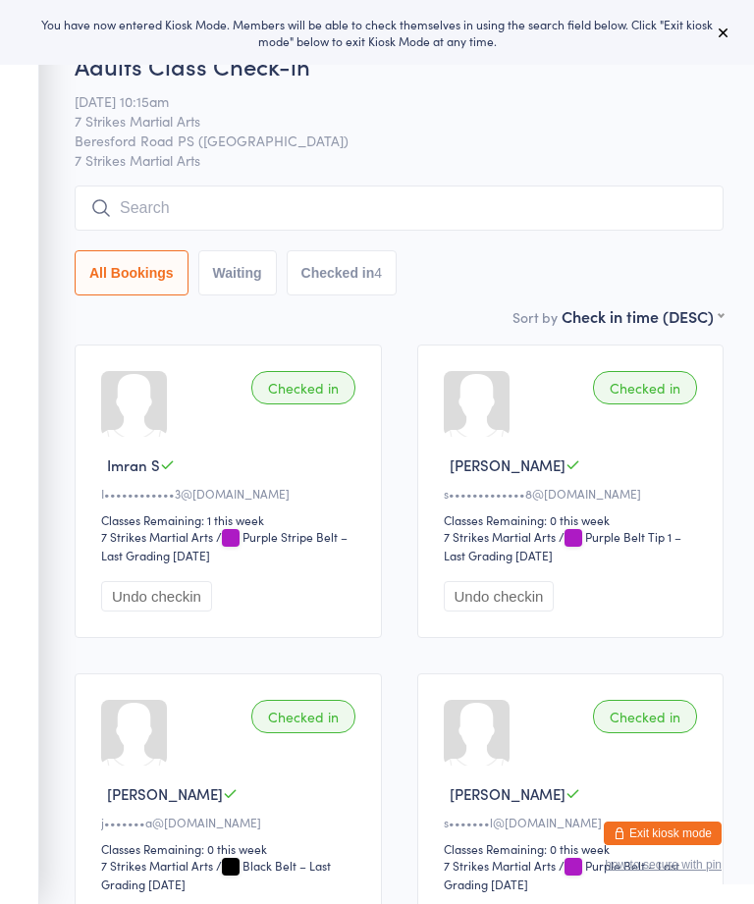
click at [728, 24] on button at bounding box center [724, 33] width 24 height 24
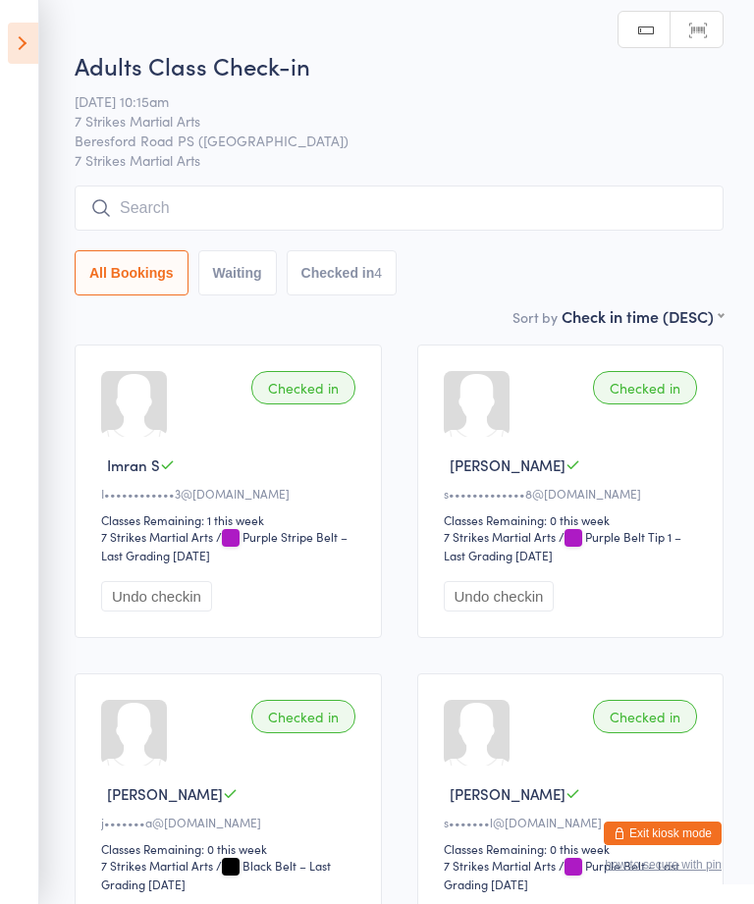
click at [14, 63] on icon at bounding box center [23, 43] width 30 height 41
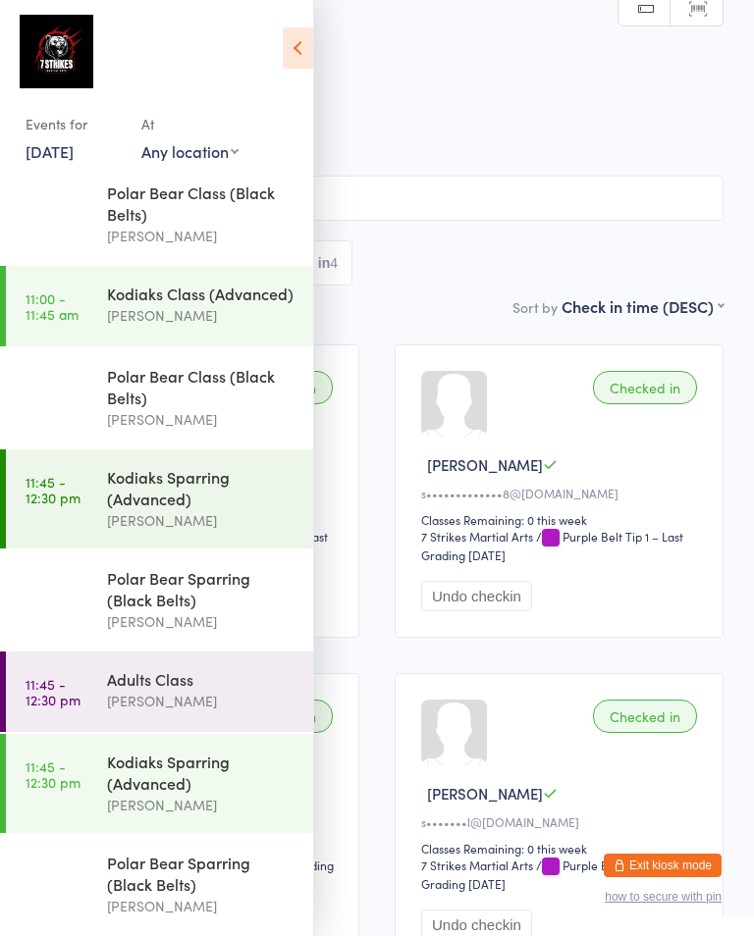
scroll to position [1597, 0]
click at [234, 161] on select "Any location Wentworthville Community Centre Glendenning PS Kings Langley PS Be…" at bounding box center [189, 151] width 97 height 22
click at [74, 156] on link "[DATE]" at bounding box center [50, 151] width 48 height 22
click at [60, 64] on img at bounding box center [57, 52] width 74 height 74
click at [712, 8] on link "Scanner input" at bounding box center [696, 8] width 52 height 37
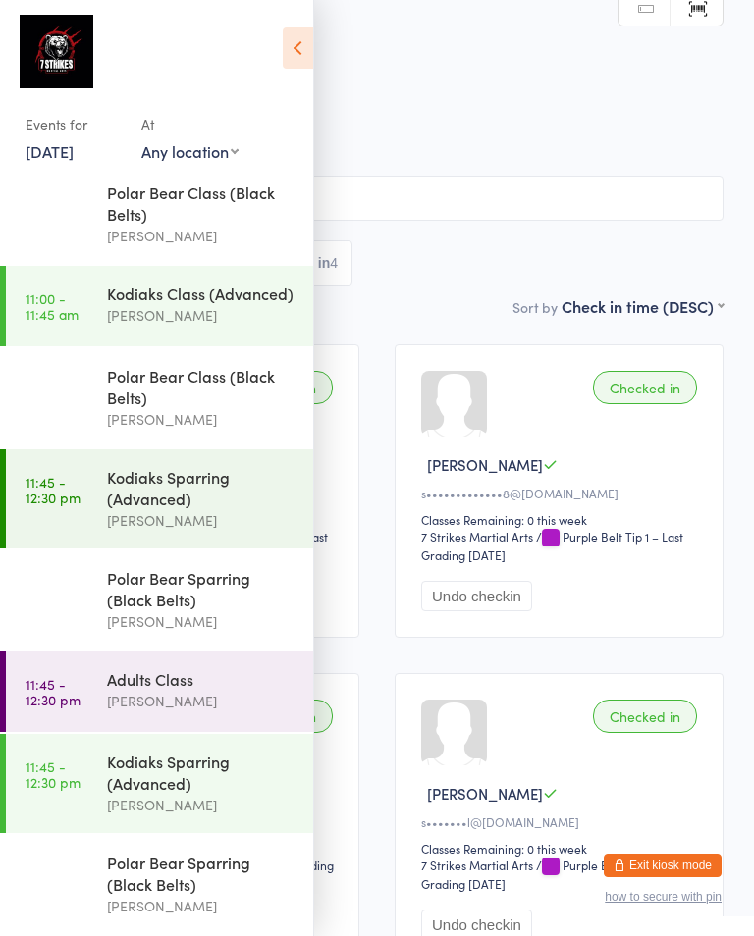
click at [654, 15] on link "Manual search" at bounding box center [644, 8] width 52 height 37
